Goal: Task Accomplishment & Management: Manage account settings

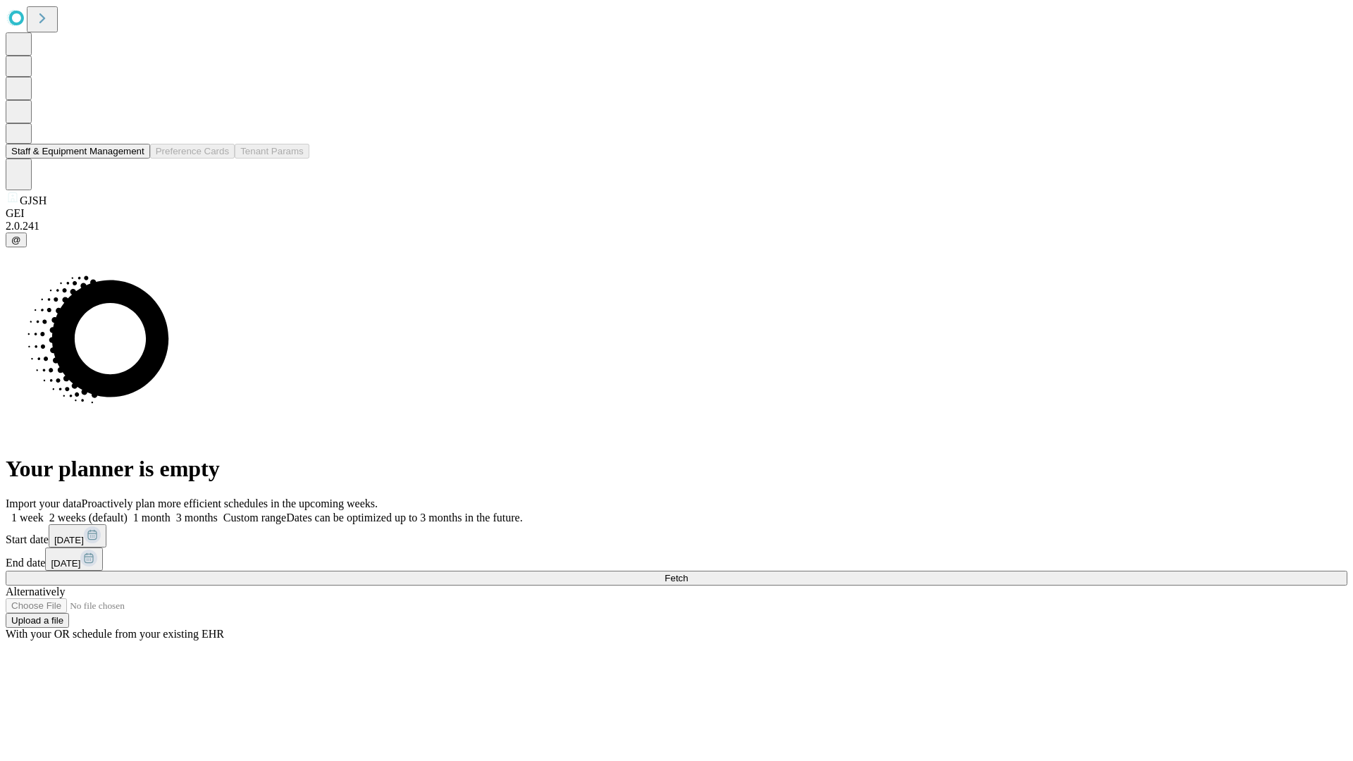
click at [135, 159] on button "Staff & Equipment Management" at bounding box center [78, 151] width 144 height 15
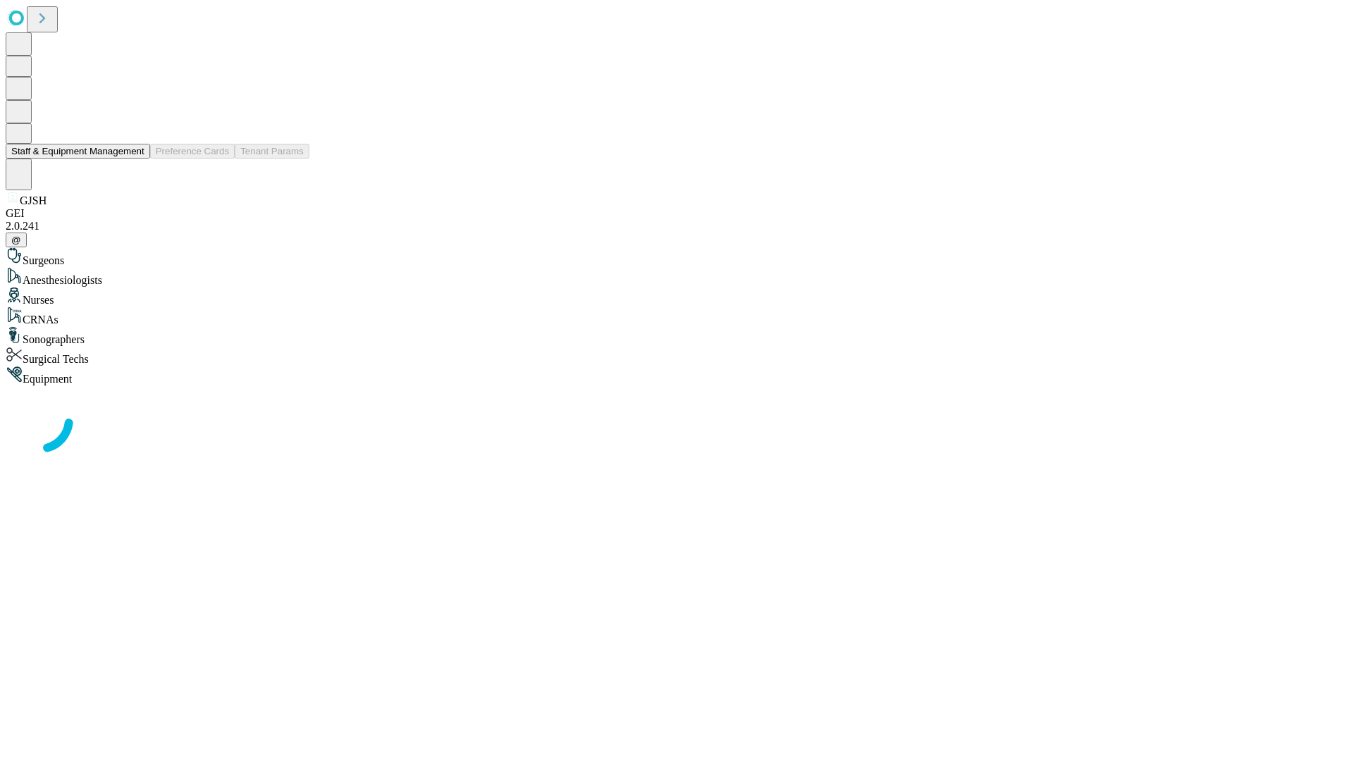
click at [135, 159] on button "Staff & Equipment Management" at bounding box center [78, 151] width 144 height 15
